Goal: Task Accomplishment & Management: Use online tool/utility

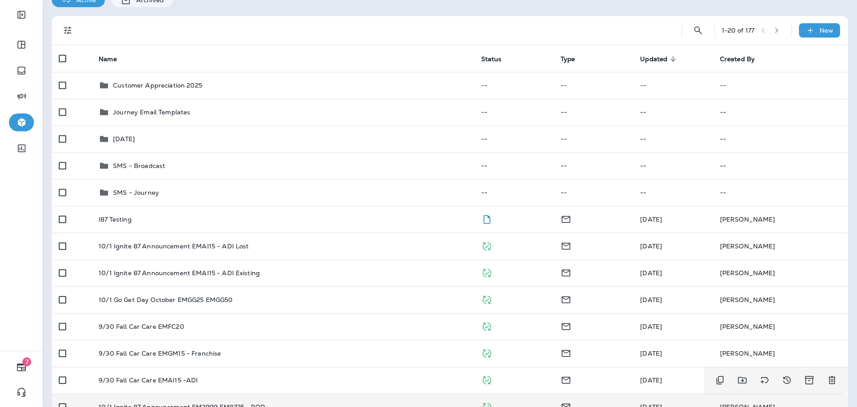
scroll to position [89, 0]
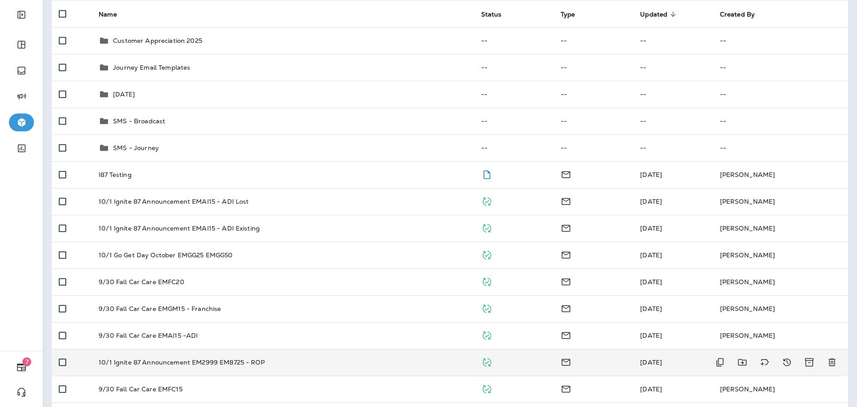
click at [289, 366] on td "10/1 Ignite 87 Announcement EM2999 EM8725 - ROP" at bounding box center [282, 362] width 382 height 27
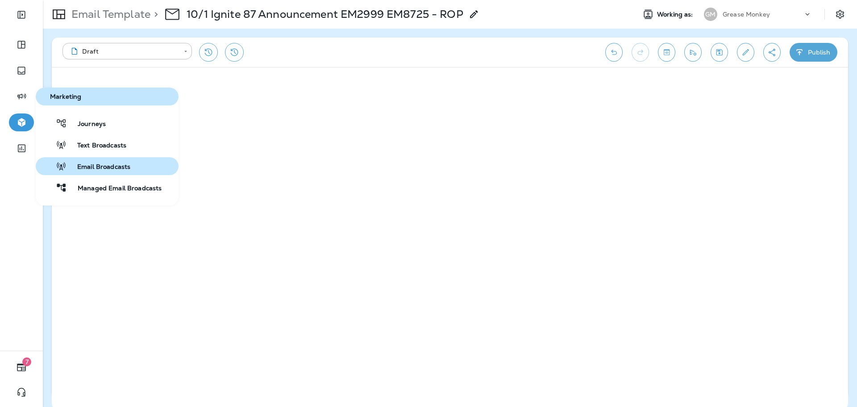
click at [109, 167] on span "Email Broadcasts" at bounding box center [98, 167] width 64 height 8
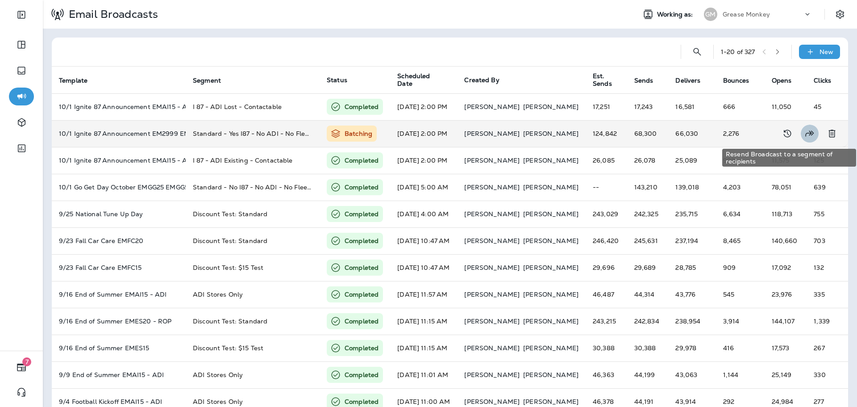
click at [806, 135] on icon "Resend Broadcast to a segment of recipients" at bounding box center [810, 133] width 8 height 6
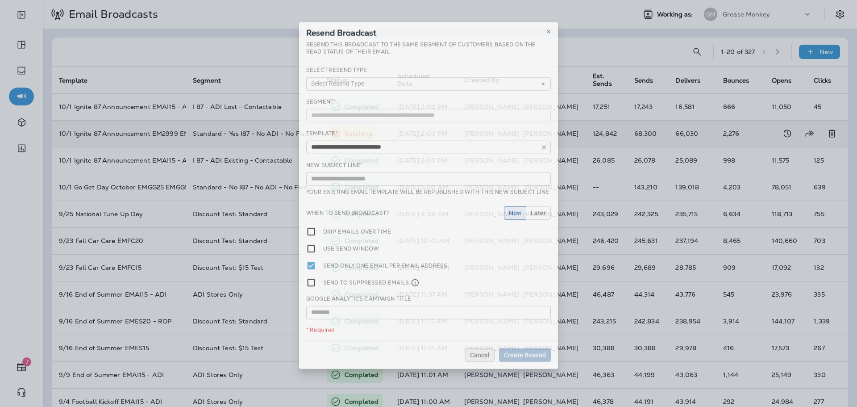
type input "**********"
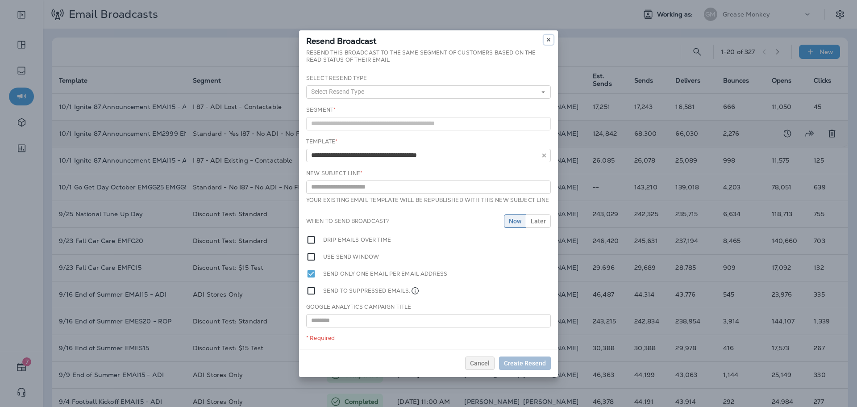
drag, startPoint x: 551, startPoint y: 43, endPoint x: 563, endPoint y: 57, distance: 18.4
click at [551, 42] on button at bounding box center [549, 40] width 10 height 10
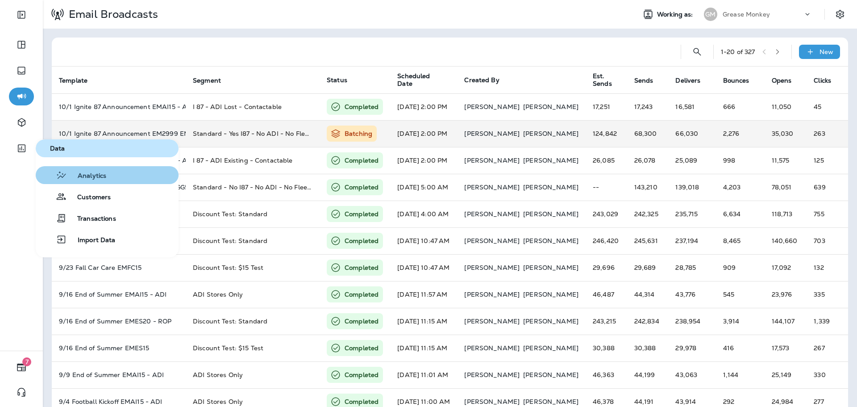
click at [119, 177] on button "Analytics" at bounding box center [107, 175] width 143 height 18
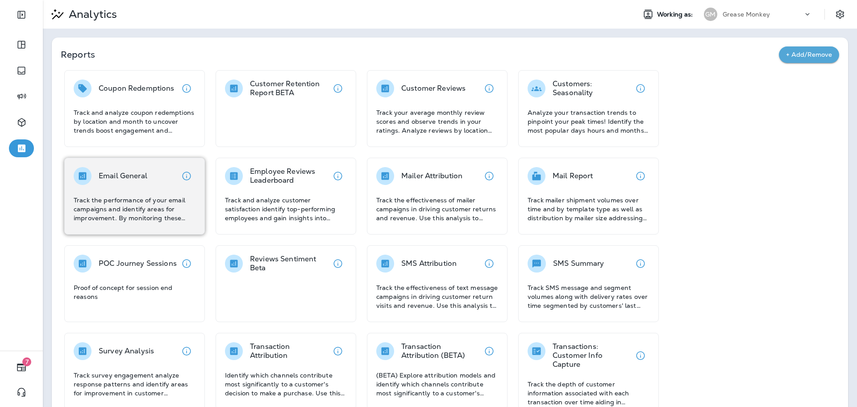
click at [145, 195] on p "Track the performance of your email campaigns and identify areas for improvemen…" at bounding box center [135, 208] width 122 height 27
